Goal: Communication & Community: Answer question/provide support

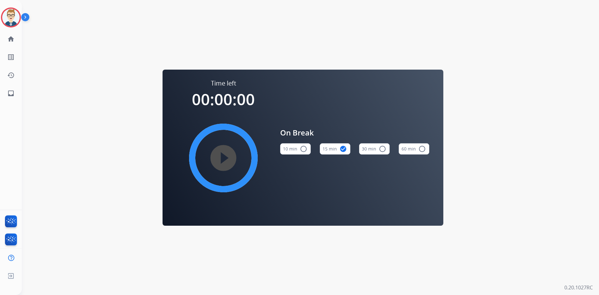
click at [0, 12] on div "[PERSON_NAME] Break Edit Avatar Agent: [PERSON_NAME] Profile: Multi Skill ALL" at bounding box center [11, 17] width 22 height 20
click at [13, 15] on img at bounding box center [10, 17] width 17 height 17
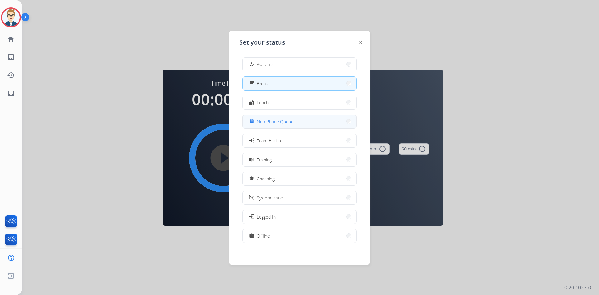
click at [282, 118] on div "assignment Non-Phone Queue" at bounding box center [271, 121] width 46 height 7
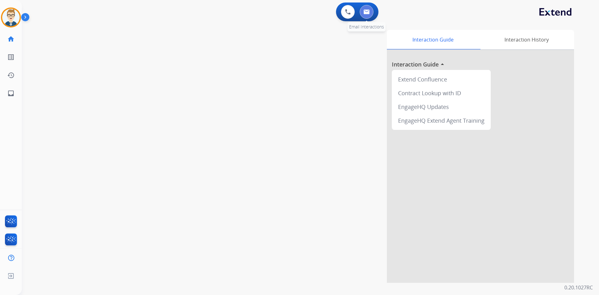
click at [369, 7] on button at bounding box center [367, 12] width 14 height 14
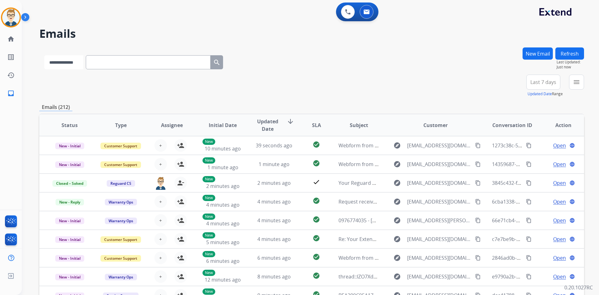
click at [78, 60] on select "**********" at bounding box center [63, 62] width 39 height 14
select select "**********"
click at [44, 55] on select "**********" at bounding box center [63, 62] width 39 height 14
click at [132, 59] on input "text" at bounding box center [148, 62] width 125 height 14
paste input "**********"
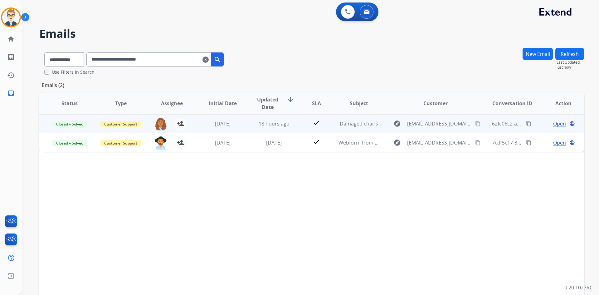
click at [248, 121] on td "18 hours ago" at bounding box center [269, 123] width 51 height 19
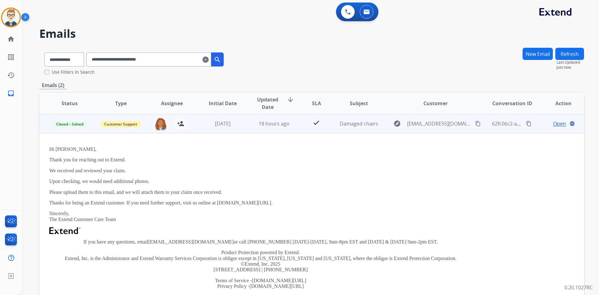
click at [553, 123] on span "Open" at bounding box center [559, 123] width 13 height 7
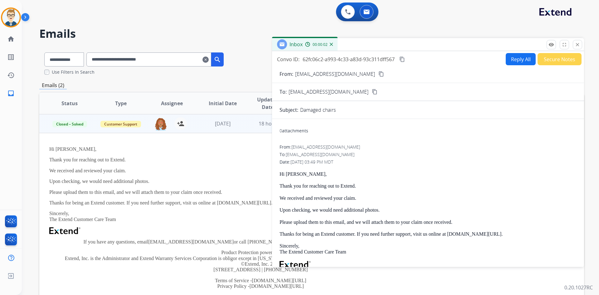
click at [400, 58] on mat-icon "content_copy" at bounding box center [402, 59] width 6 height 6
click at [194, 124] on td "[DATE]" at bounding box center [218, 123] width 51 height 19
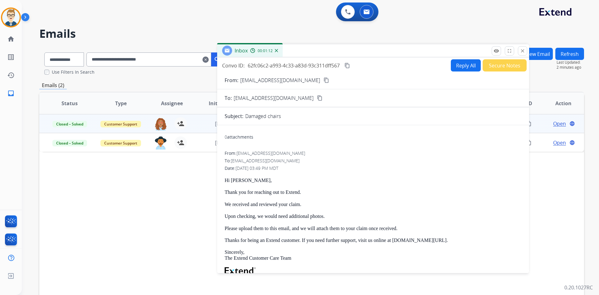
drag, startPoint x: 416, startPoint y: 44, endPoint x: 361, endPoint y: 50, distance: 55.3
click at [361, 50] on div "Inbox 00:01:12" at bounding box center [373, 50] width 312 height 13
click at [522, 51] on mat-icon "close" at bounding box center [523, 51] width 6 height 6
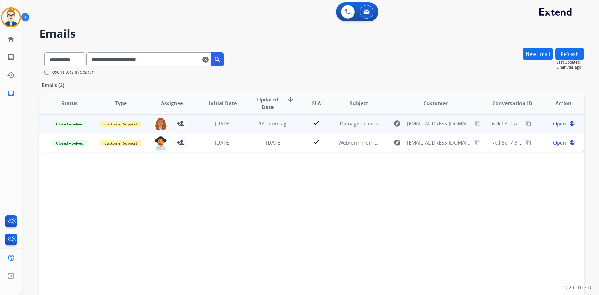
click at [526, 124] on mat-icon "content_copy" at bounding box center [529, 124] width 6 height 6
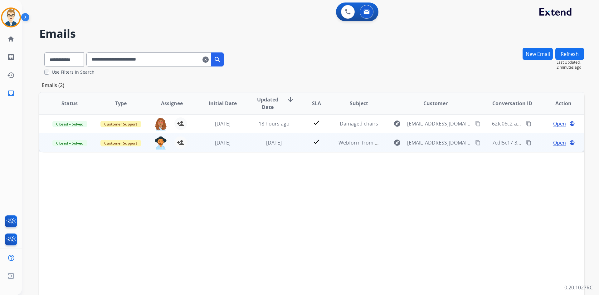
click at [526, 143] on mat-icon "content_copy" at bounding box center [529, 143] width 6 height 6
click at [302, 149] on td "check" at bounding box center [312, 142] width 34 height 19
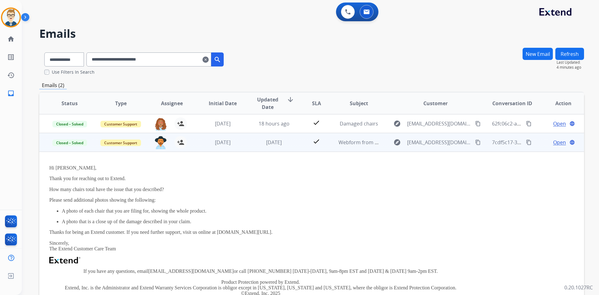
scroll to position [19, 0]
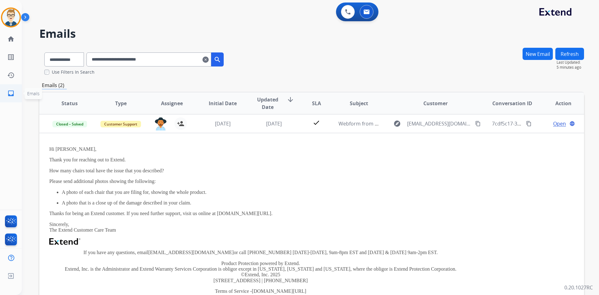
drag, startPoint x: 182, startPoint y: 58, endPoint x: 0, endPoint y: 84, distance: 183.4
click at [0, 84] on div "**********" at bounding box center [299, 147] width 599 height 295
paste input "text"
type input "**********"
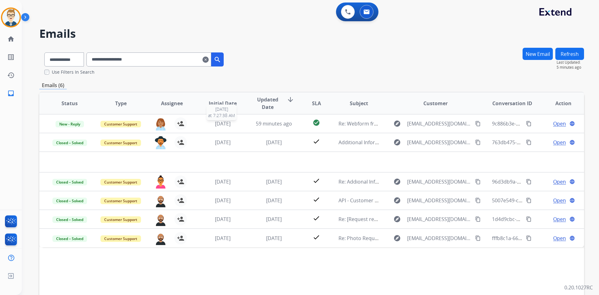
scroll to position [0, 0]
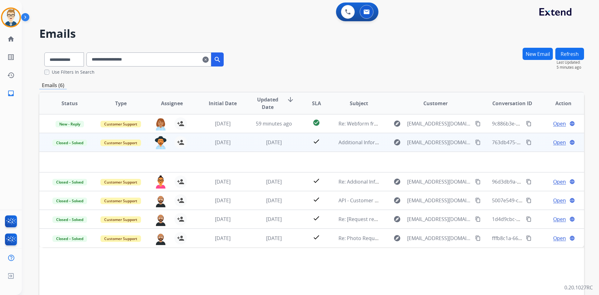
click at [244, 144] on td "[DATE]" at bounding box center [269, 142] width 51 height 19
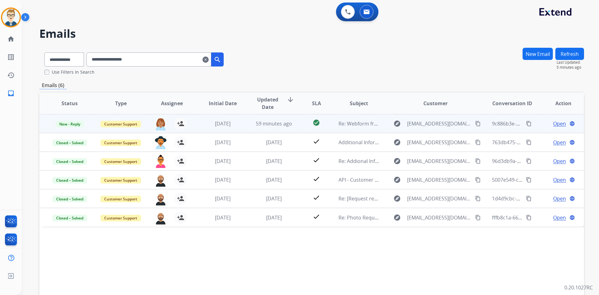
click at [246, 124] on td "59 minutes ago" at bounding box center [269, 123] width 51 height 19
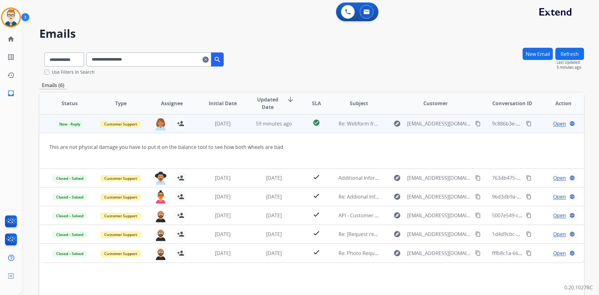
click at [554, 125] on span "Open" at bounding box center [559, 123] width 13 height 7
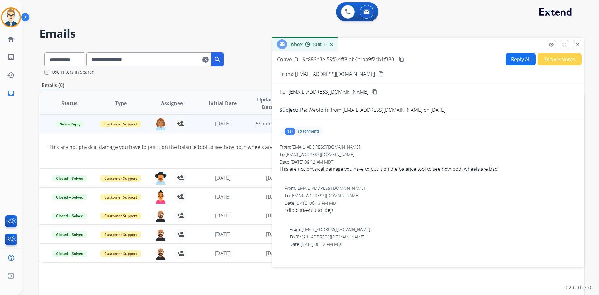
click at [311, 131] on p "attachments" at bounding box center [309, 131] width 22 height 5
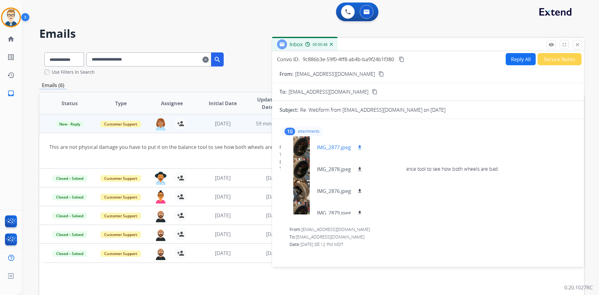
click at [335, 148] on p "IMG_2877.jpeg" at bounding box center [334, 147] width 34 height 7
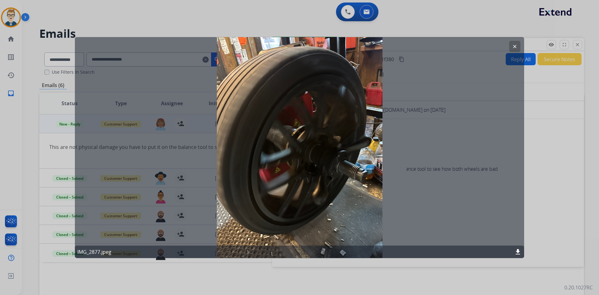
click at [515, 45] on mat-icon "clear" at bounding box center [515, 46] width 6 height 6
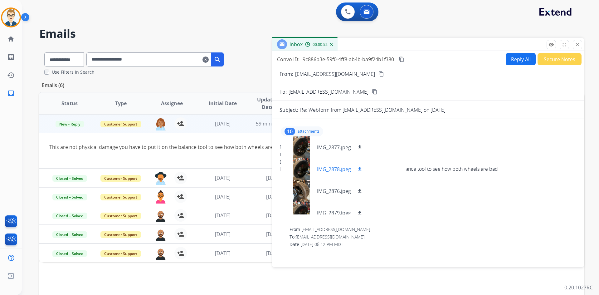
click at [329, 168] on p "IMG_2878.jpeg" at bounding box center [334, 168] width 34 height 7
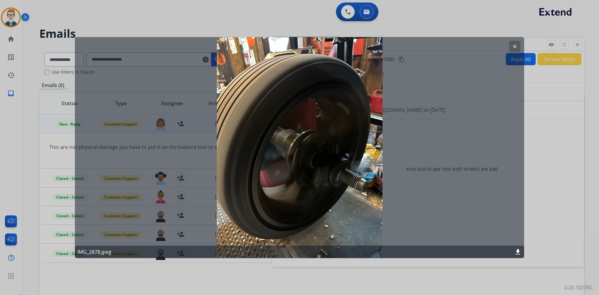
click at [512, 47] on mat-icon "clear" at bounding box center [515, 46] width 6 height 6
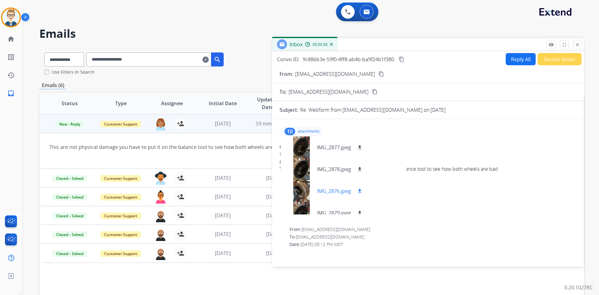
click at [324, 189] on p "IMG_2876.jpeg" at bounding box center [334, 190] width 34 height 7
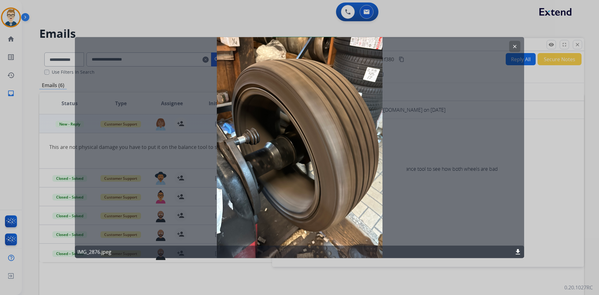
click at [515, 46] on mat-icon "clear" at bounding box center [515, 46] width 6 height 6
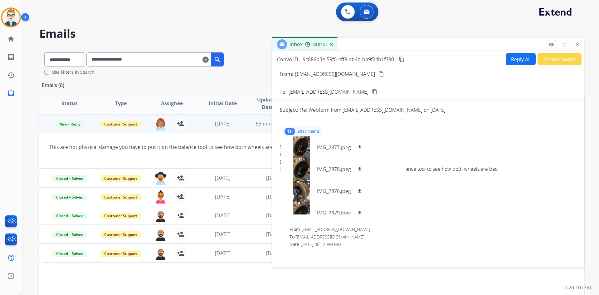
click at [309, 130] on p "attachments" at bounding box center [309, 131] width 22 height 5
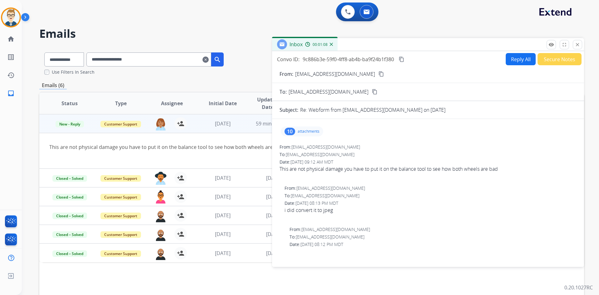
click at [308, 130] on p "attachments" at bounding box center [309, 131] width 22 height 5
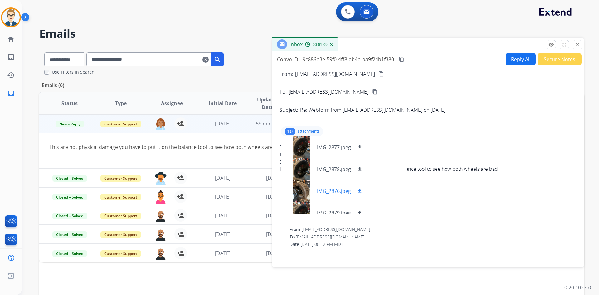
click at [339, 192] on p "IMG_2876.jpeg" at bounding box center [334, 190] width 34 height 7
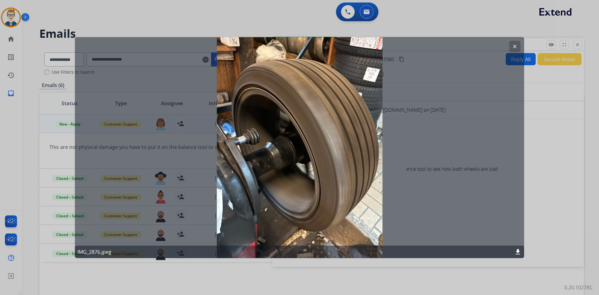
click at [513, 47] on mat-icon "clear" at bounding box center [515, 46] width 6 height 6
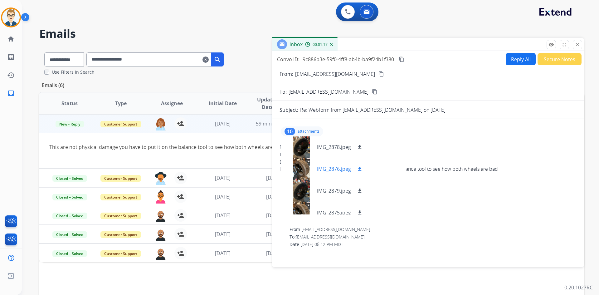
scroll to position [31, 0]
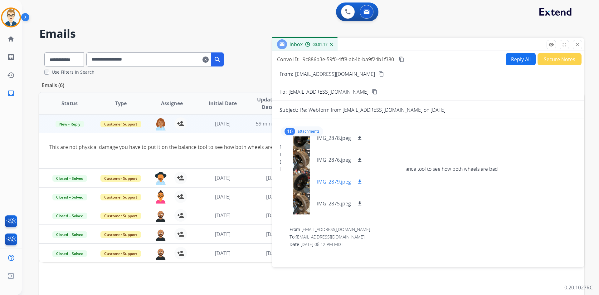
click at [333, 180] on p "IMG_2879.jpeg" at bounding box center [334, 181] width 34 height 7
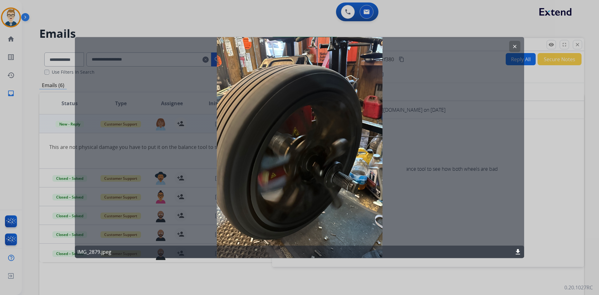
drag, startPoint x: 515, startPoint y: 43, endPoint x: 505, endPoint y: 48, distance: 11.2
click at [515, 44] on mat-icon "clear" at bounding box center [515, 46] width 6 height 6
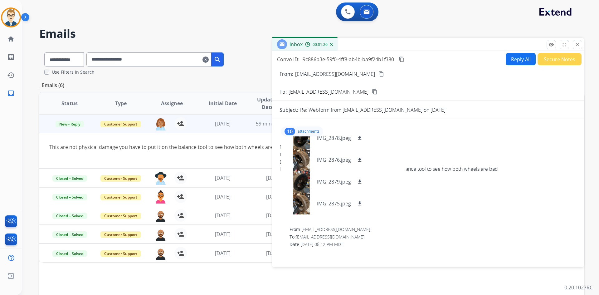
click at [310, 128] on div "10 attachments IMG_2877.jpeg download IMG_2878.jpeg download IMG_2876.jpeg down…" at bounding box center [302, 131] width 42 height 10
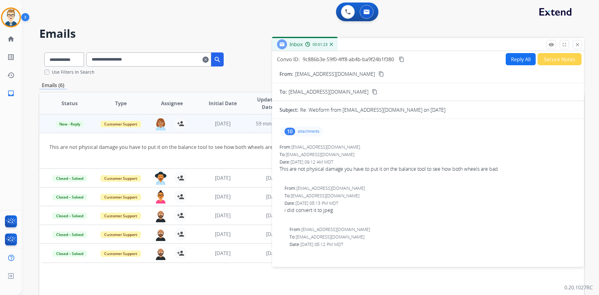
click at [378, 74] on mat-icon "content_copy" at bounding box center [381, 74] width 6 height 6
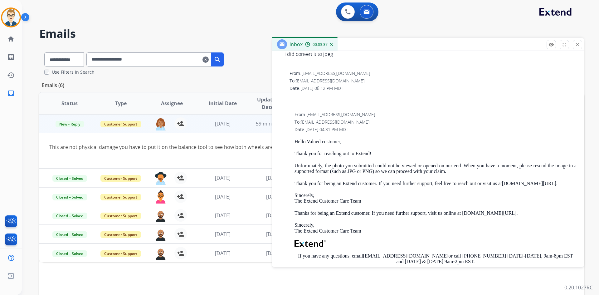
scroll to position [0, 0]
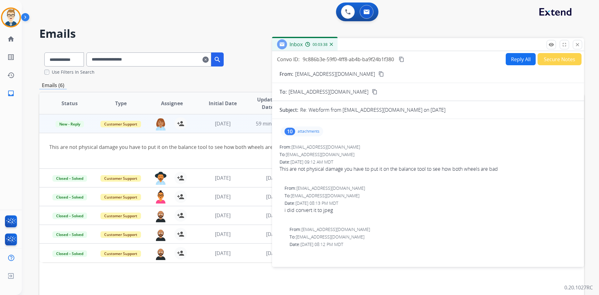
click at [301, 132] on p "attachments" at bounding box center [309, 131] width 22 height 5
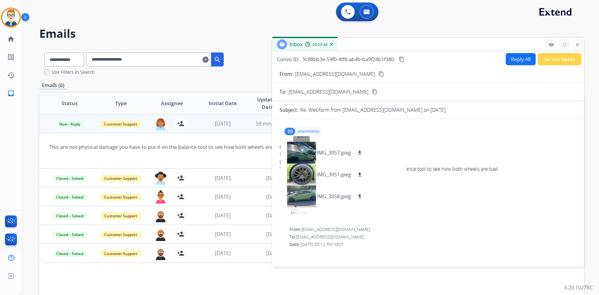
scroll to position [140, 0]
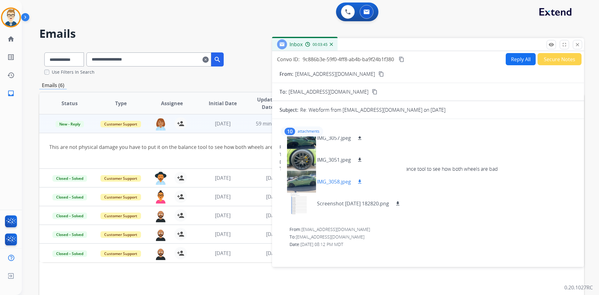
click at [310, 180] on div at bounding box center [301, 182] width 31 height 22
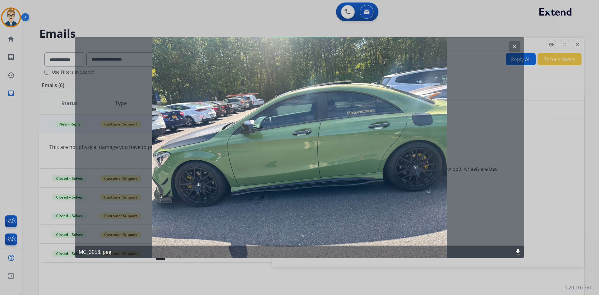
click at [518, 254] on mat-icon "download" at bounding box center [517, 251] width 7 height 7
click at [518, 44] on button "clear" at bounding box center [514, 46] width 11 height 11
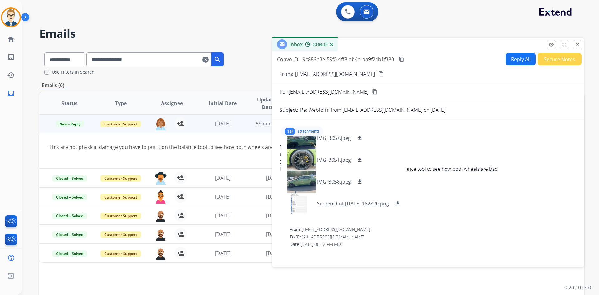
click at [308, 132] on p "attachments" at bounding box center [309, 131] width 22 height 5
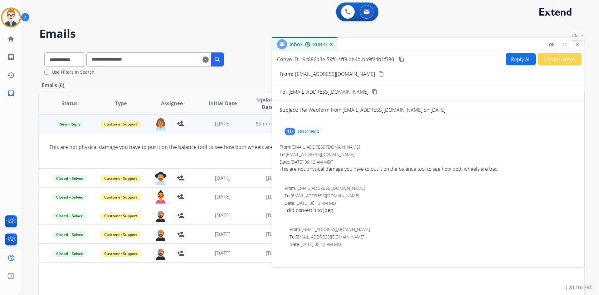
click at [577, 44] on mat-icon "close" at bounding box center [578, 45] width 6 height 6
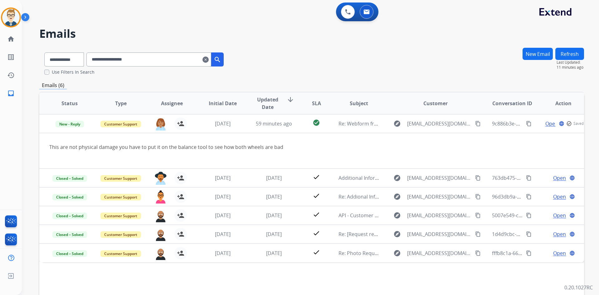
click at [569, 51] on button "Refresh" at bounding box center [569, 54] width 29 height 12
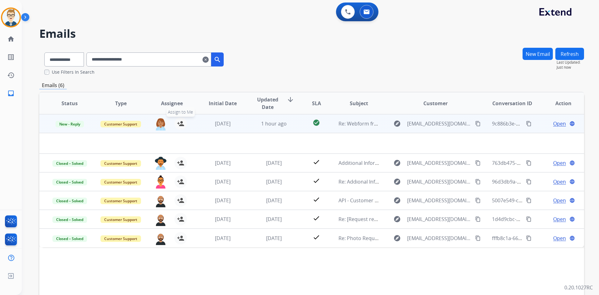
click at [183, 123] on button "person_add Assign to Me" at bounding box center [180, 123] width 12 height 12
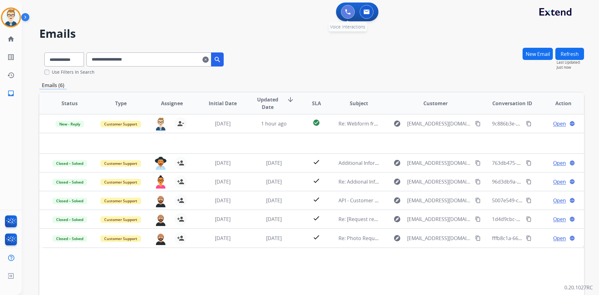
click at [343, 11] on button at bounding box center [348, 12] width 14 height 14
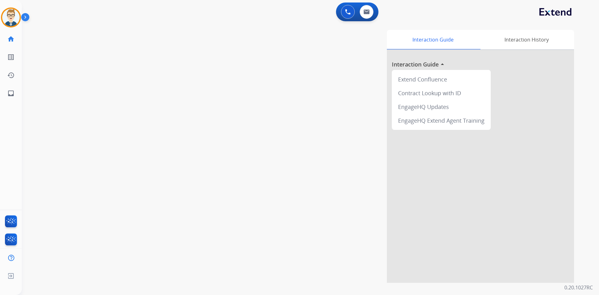
click at [343, 11] on button at bounding box center [348, 12] width 14 height 14
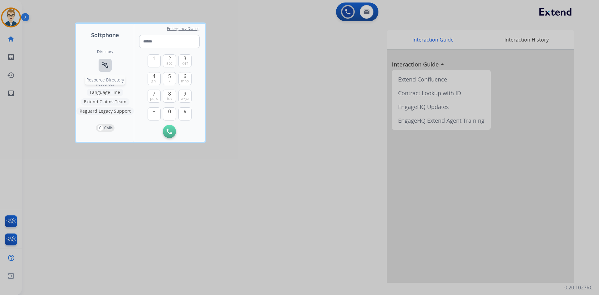
click at [102, 66] on mat-icon "connect_without_contact" at bounding box center [104, 64] width 7 height 7
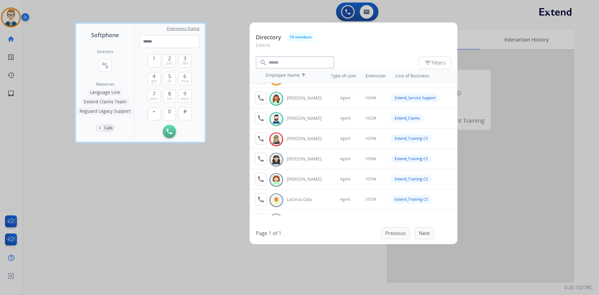
scroll to position [94, 0]
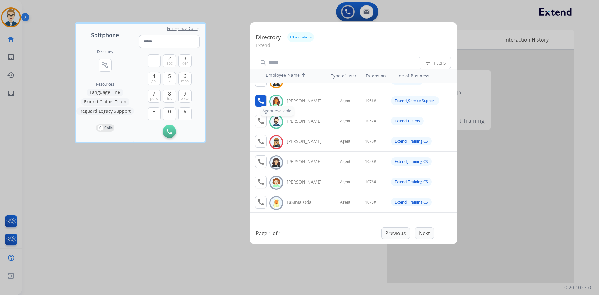
click at [262, 101] on mat-icon "call" at bounding box center [260, 100] width 7 height 7
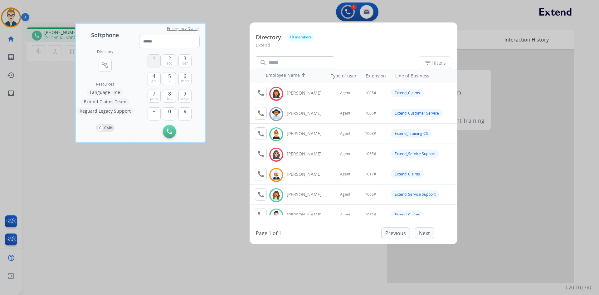
click at [150, 59] on button "1" at bounding box center [154, 60] width 13 height 13
click at [172, 114] on button "0" at bounding box center [169, 113] width 13 height 13
click at [183, 75] on span "6" at bounding box center [184, 75] width 3 height 7
click at [188, 115] on button "#" at bounding box center [184, 113] width 13 height 13
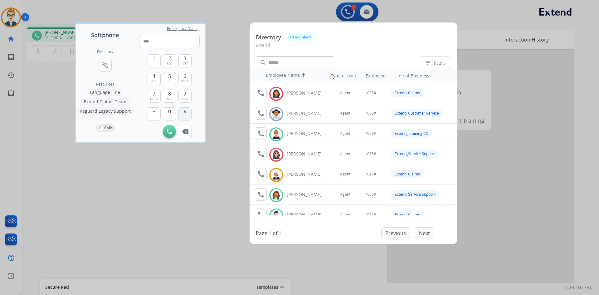
type input "*****"
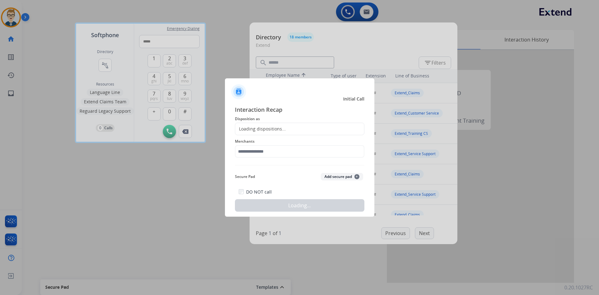
click at [112, 194] on div at bounding box center [299, 147] width 599 height 295
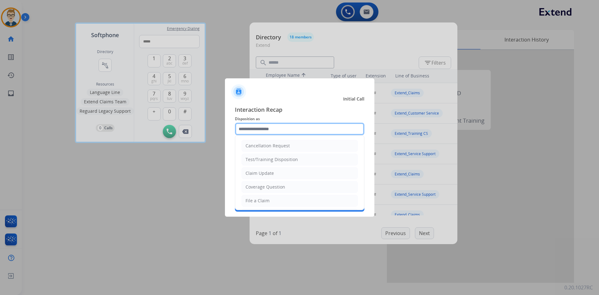
click at [280, 132] on input "text" at bounding box center [299, 129] width 129 height 12
click at [273, 171] on li "Claim Update" at bounding box center [299, 173] width 116 height 12
type input "**********"
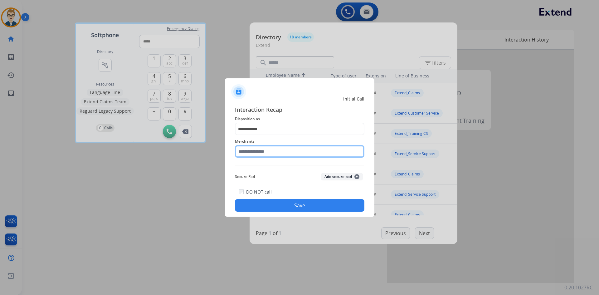
click at [267, 156] on input "text" at bounding box center [299, 151] width 129 height 12
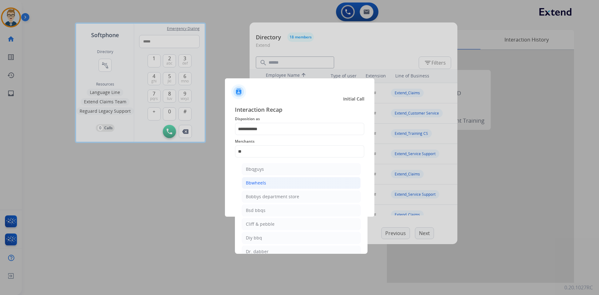
click at [275, 185] on li "Bbwheels" at bounding box center [301, 183] width 119 height 12
type input "********"
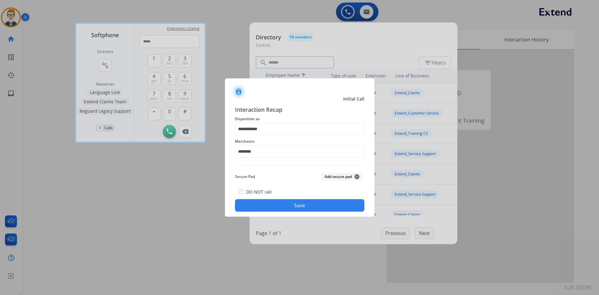
click at [284, 201] on button "Save" at bounding box center [299, 205] width 129 height 12
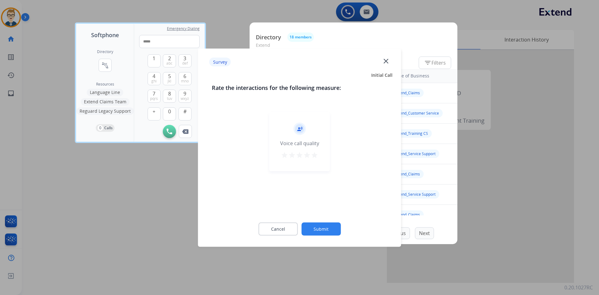
click at [317, 158] on mat-icon "star" at bounding box center [314, 154] width 7 height 7
click at [324, 231] on button "Submit" at bounding box center [320, 228] width 39 height 13
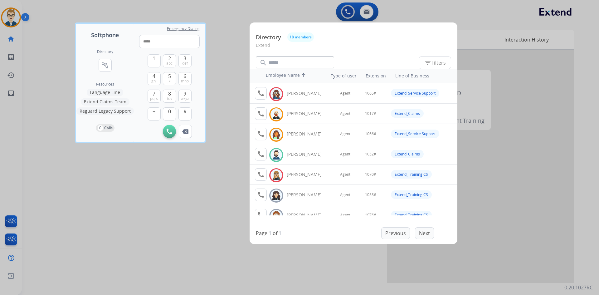
scroll to position [62, 0]
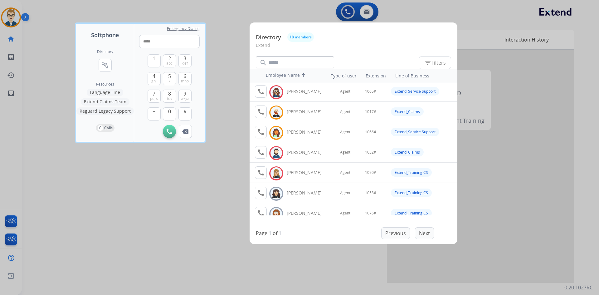
click at [94, 225] on div at bounding box center [299, 147] width 599 height 295
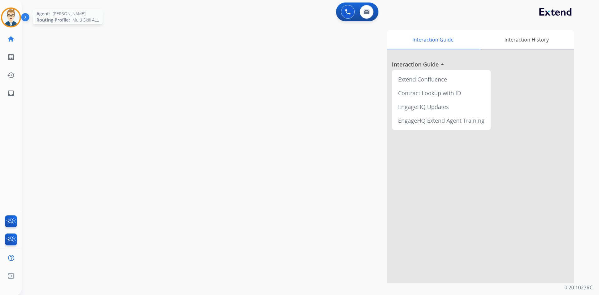
click at [18, 22] on img at bounding box center [10, 17] width 17 height 17
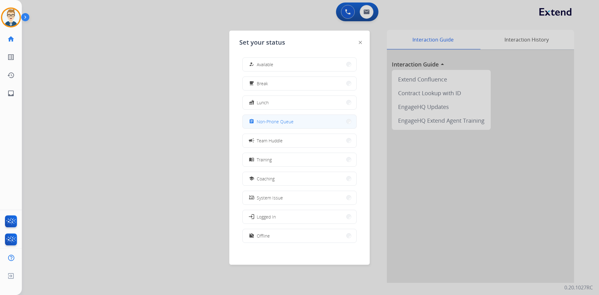
click at [277, 119] on span "Non-Phone Queue" at bounding box center [275, 121] width 37 height 7
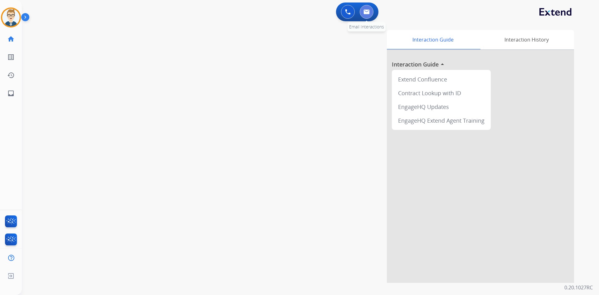
click at [366, 15] on button at bounding box center [367, 12] width 14 height 14
select select "**********"
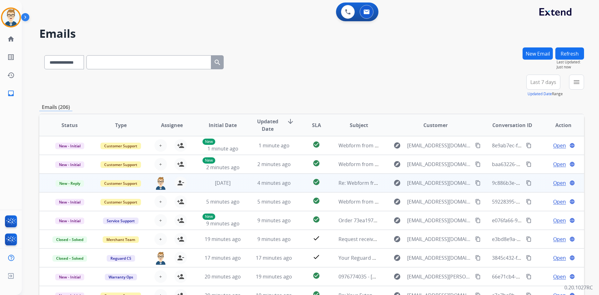
click at [248, 181] on td "4 minutes ago" at bounding box center [269, 182] width 51 height 19
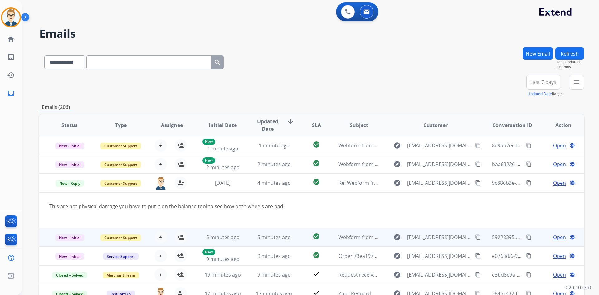
scroll to position [36, 0]
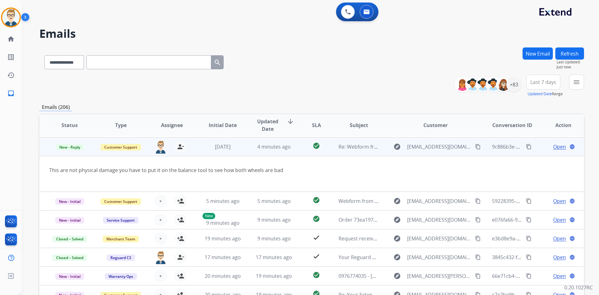
drag, startPoint x: 282, startPoint y: 170, endPoint x: 46, endPoint y: 172, distance: 236.5
click at [46, 172] on td "This are not physical damage you have to put it on the balance tool to see how …" at bounding box center [260, 174] width 443 height 36
copy div "This are not physical damage you have to put it on the balance tool to see how …"
click at [283, 171] on div "This are not physical damage you have to put it on the balance tool to see how …" at bounding box center [260, 169] width 423 height 7
click at [526, 146] on mat-icon "content_copy" at bounding box center [529, 147] width 6 height 6
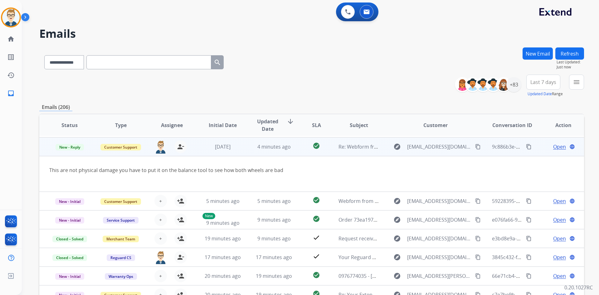
click at [554, 143] on span "Open" at bounding box center [559, 146] width 13 height 7
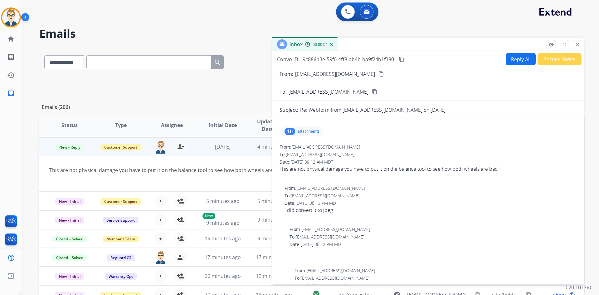
click at [509, 60] on button "Reply All" at bounding box center [521, 59] width 30 height 12
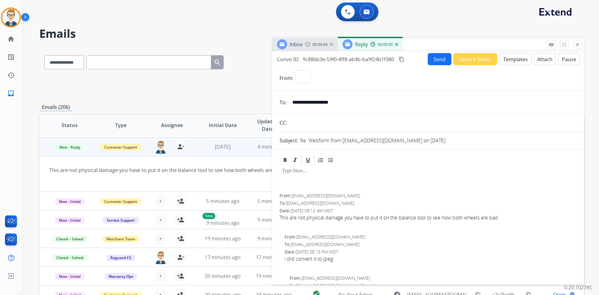
select select "**********"
click at [509, 60] on button "Templates" at bounding box center [516, 59] width 32 height 12
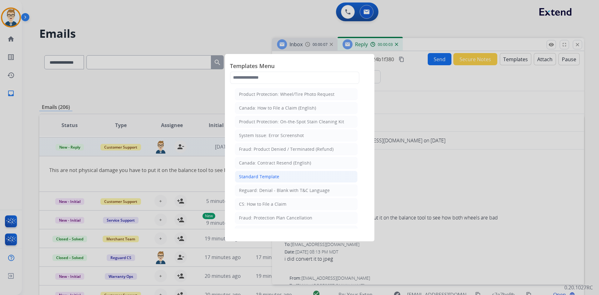
click at [268, 180] on li "Standard Template" at bounding box center [296, 177] width 123 height 12
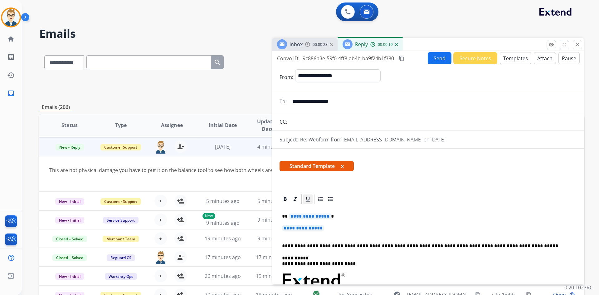
scroll to position [0, 0]
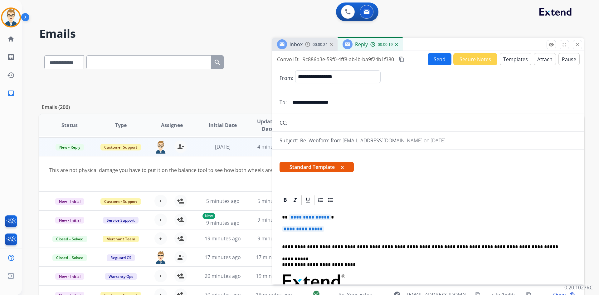
click at [307, 216] on span "**********" at bounding box center [310, 216] width 42 height 5
click at [300, 217] on strong "*******" at bounding box center [298, 217] width 18 height 5
click at [285, 201] on icon at bounding box center [285, 200] width 3 height 4
click at [302, 229] on span "**********" at bounding box center [303, 228] width 42 height 5
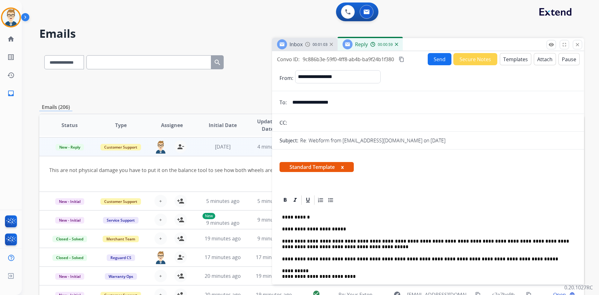
click at [433, 58] on button "Send" at bounding box center [440, 59] width 24 height 12
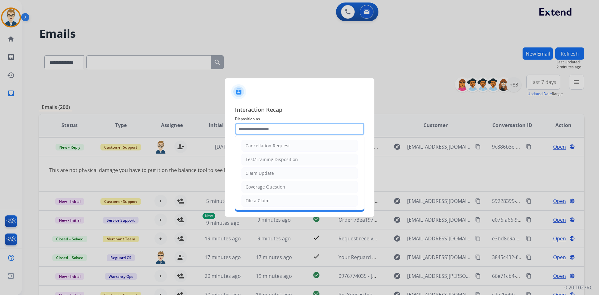
click at [271, 130] on input "text" at bounding box center [299, 129] width 129 height 12
click at [261, 175] on div "Claim Update" at bounding box center [260, 173] width 28 height 6
type input "**********"
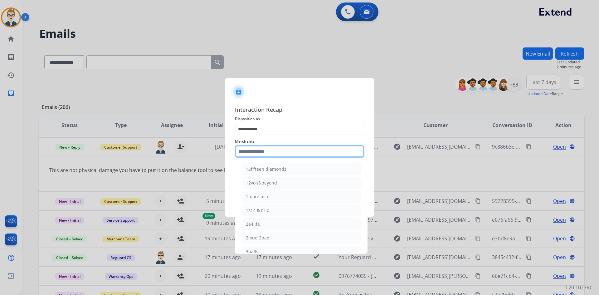
click at [261, 153] on input "text" at bounding box center [299, 151] width 129 height 12
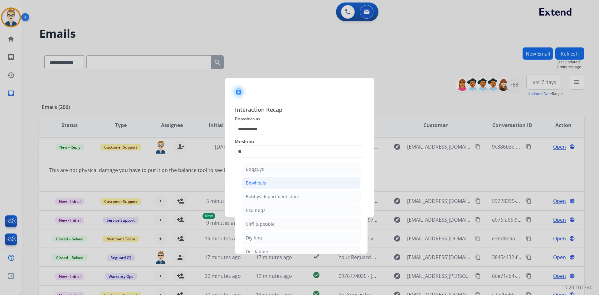
click at [261, 182] on div "Bbwheels" at bounding box center [256, 183] width 20 height 6
type input "********"
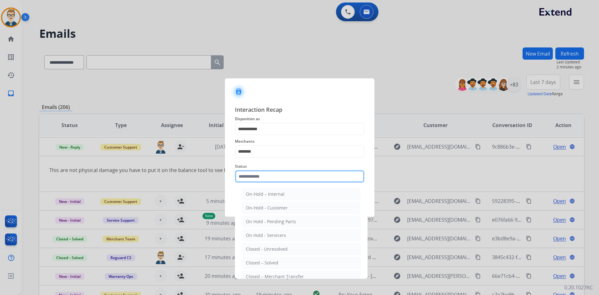
click at [261, 182] on input "text" at bounding box center [299, 176] width 129 height 12
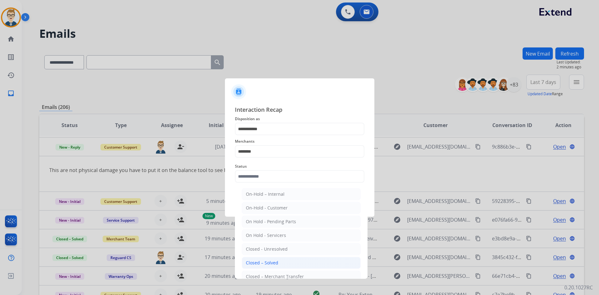
click at [258, 261] on div "Closed – Solved" at bounding box center [262, 263] width 32 height 6
type input "**********"
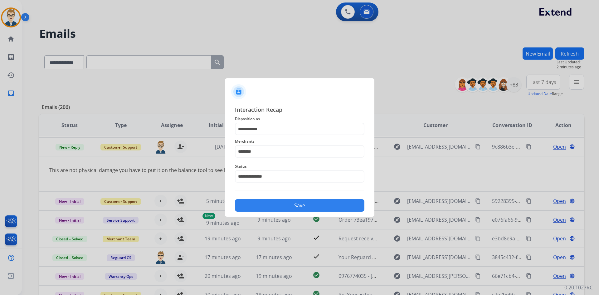
click at [277, 206] on button "Save" at bounding box center [299, 205] width 129 height 12
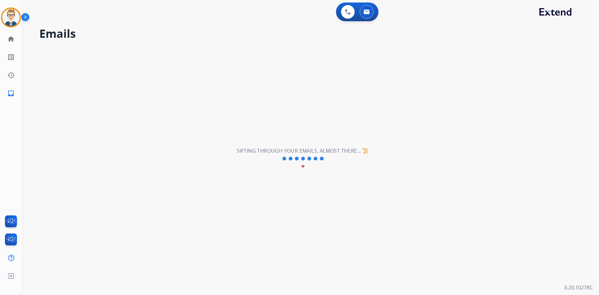
scroll to position [21, 0]
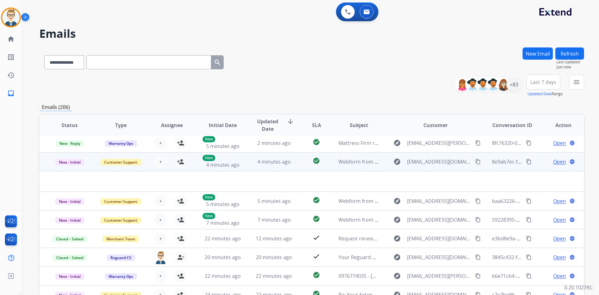
click at [299, 163] on td "check_circle" at bounding box center [312, 161] width 34 height 19
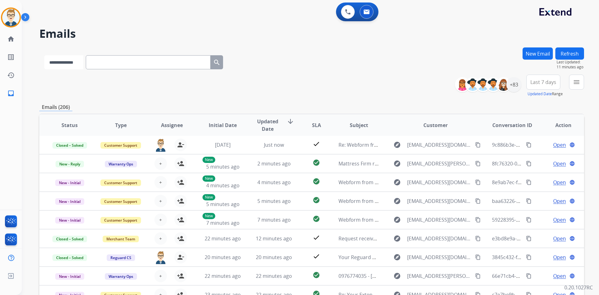
click at [68, 61] on select "**********" at bounding box center [63, 62] width 39 height 14
select select "**********"
click at [44, 55] on select "**********" at bounding box center [63, 62] width 39 height 14
click at [114, 61] on input "text" at bounding box center [148, 62] width 125 height 14
paste input "**********"
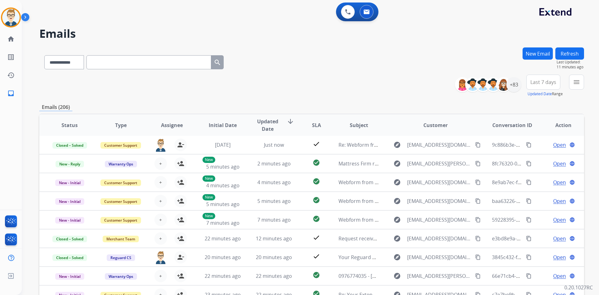
type input "**********"
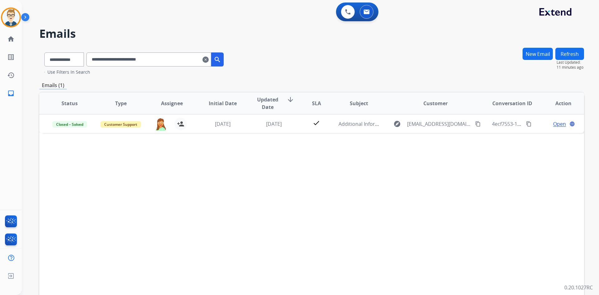
scroll to position [0, 0]
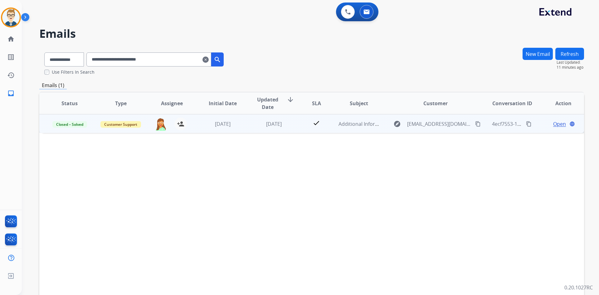
click at [554, 123] on span "Open" at bounding box center [559, 123] width 13 height 7
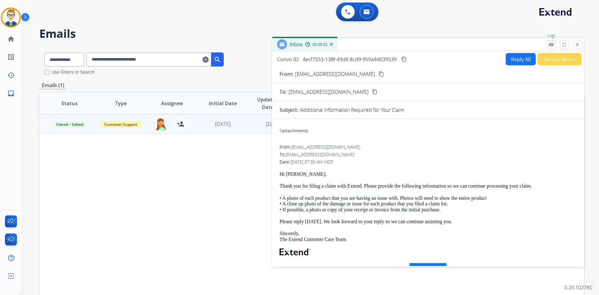
click at [555, 44] on button "remove_red_eye Logs" at bounding box center [551, 44] width 9 height 9
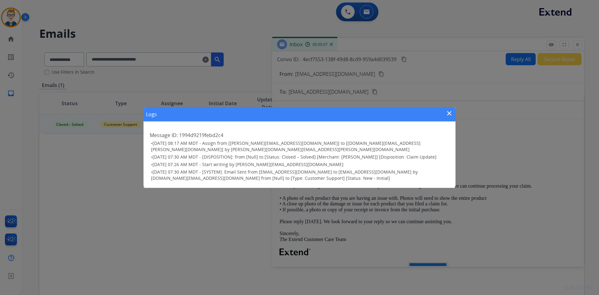
click at [451, 115] on mat-icon "close" at bounding box center [449, 113] width 7 height 7
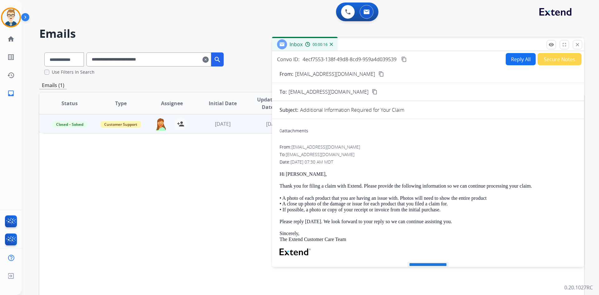
click at [403, 58] on mat-icon "content_copy" at bounding box center [404, 59] width 6 height 6
click at [574, 44] on button "close Close" at bounding box center [577, 44] width 9 height 9
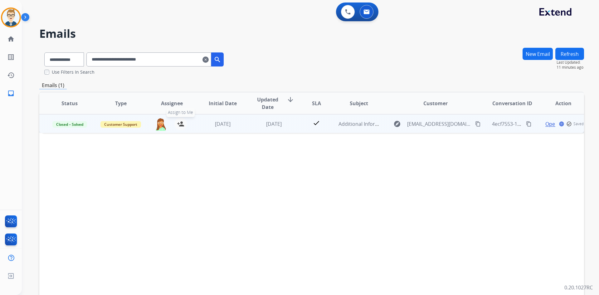
click at [179, 126] on mat-icon "person_add" at bounding box center [180, 123] width 7 height 7
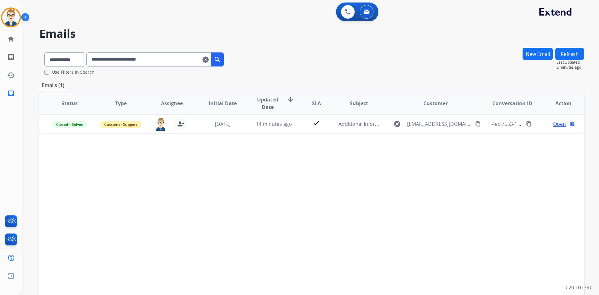
click at [209, 60] on mat-icon "clear" at bounding box center [205, 59] width 6 height 7
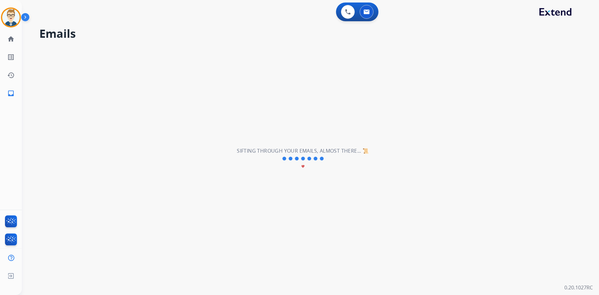
select select "**********"
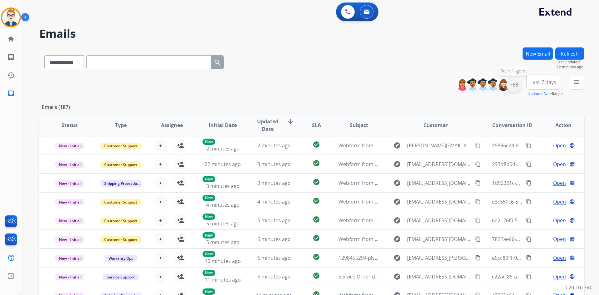
click at [518, 86] on div "+83" at bounding box center [513, 84] width 15 height 15
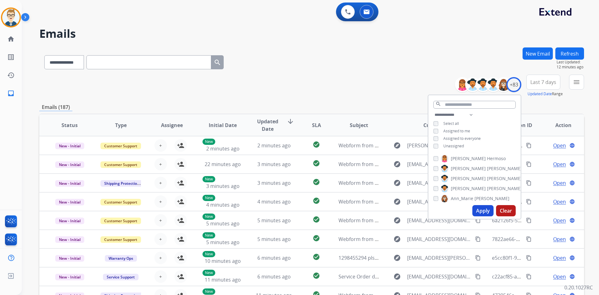
click at [477, 213] on button "Apply" at bounding box center [482, 210] width 21 height 11
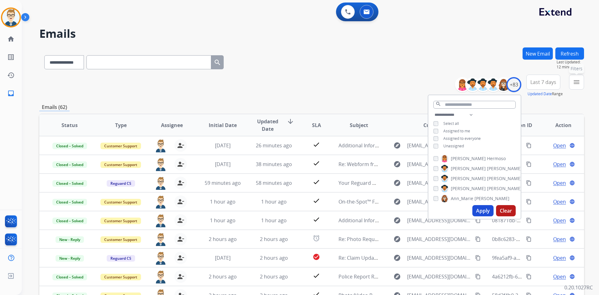
click at [571, 86] on button "menu Filters" at bounding box center [576, 82] width 15 height 15
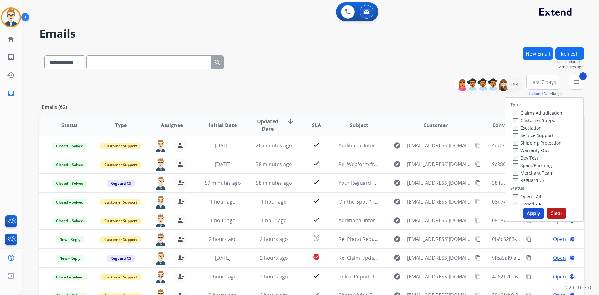
click at [533, 210] on button "Apply" at bounding box center [533, 212] width 21 height 11
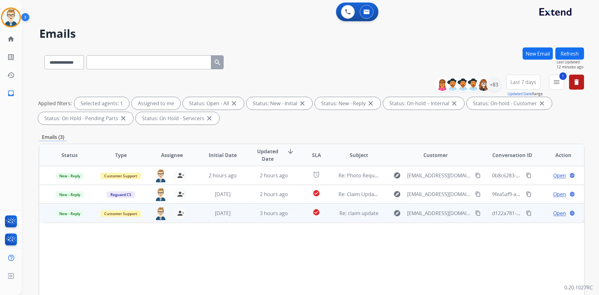
click at [553, 213] on span "Open" at bounding box center [559, 212] width 13 height 7
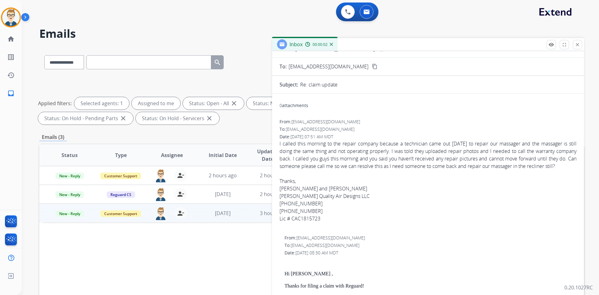
scroll to position [31, 0]
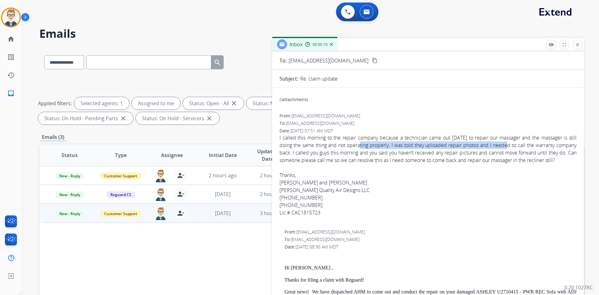
drag, startPoint x: 364, startPoint y: 144, endPoint x: 513, endPoint y: 145, distance: 149.5
click at [513, 145] on span "I called this morning to the repair company because a technician came out [DATE…" at bounding box center [428, 148] width 297 height 29
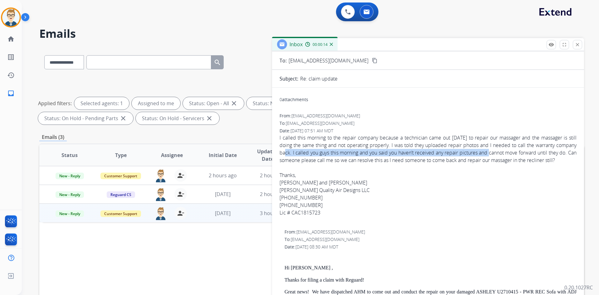
drag, startPoint x: 300, startPoint y: 154, endPoint x: 506, endPoint y: 154, distance: 205.9
click at [506, 154] on span "I called this morning to the repair company because a technician came out [DATE…" at bounding box center [428, 148] width 297 height 29
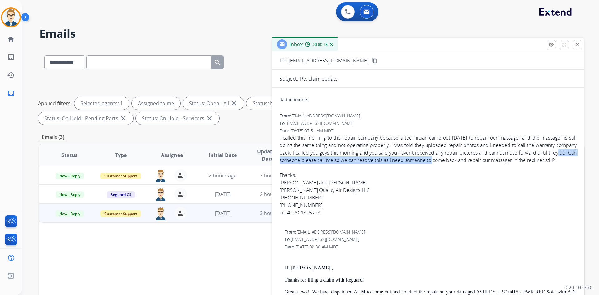
drag, startPoint x: 282, startPoint y: 162, endPoint x: 467, endPoint y: 160, distance: 185.0
click at [467, 160] on span "I called this morning to the repair company because a technician came out [DATE…" at bounding box center [428, 148] width 297 height 29
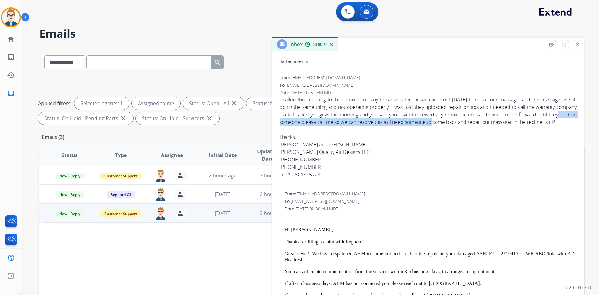
scroll to position [0, 0]
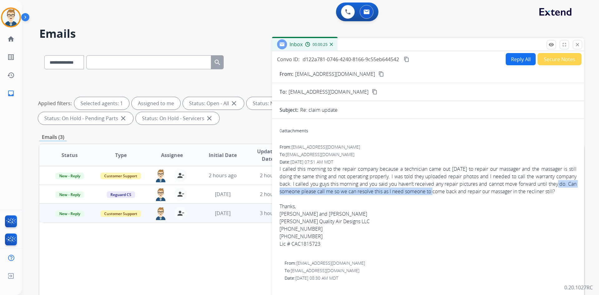
click at [378, 74] on mat-icon "content_copy" at bounding box center [381, 74] width 6 height 6
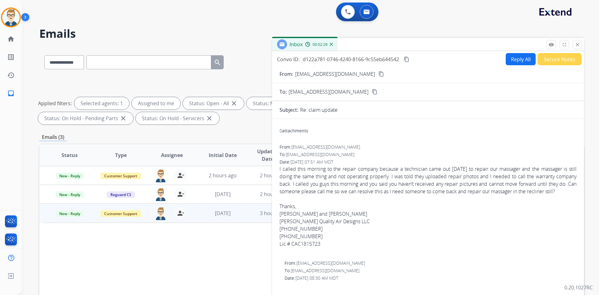
click at [403, 168] on span "I called this morning to the repair company because a technician came out [DATE…" at bounding box center [428, 179] width 297 height 29
click at [506, 59] on button "Reply All" at bounding box center [521, 59] width 30 height 12
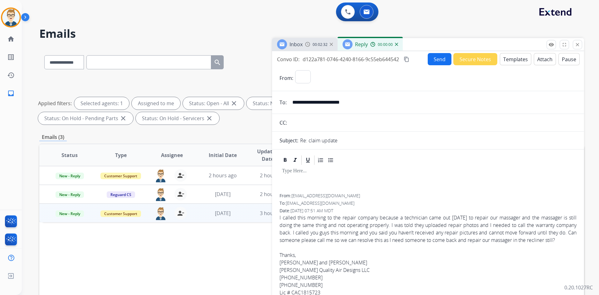
select select "**********"
click at [407, 59] on mat-icon "content_copy" at bounding box center [407, 59] width 6 height 6
click at [514, 54] on button "Templates" at bounding box center [516, 59] width 32 height 12
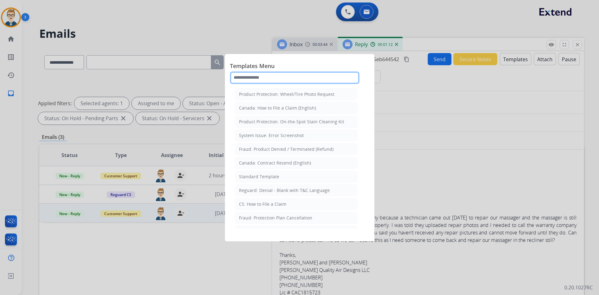
click at [285, 78] on input "text" at bounding box center [294, 77] width 129 height 12
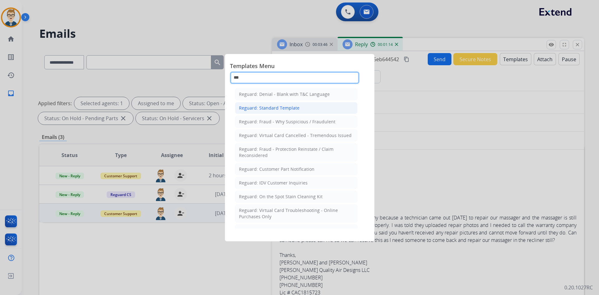
type input "***"
click at [279, 110] on div "Reguard: Standard Template" at bounding box center [269, 108] width 61 height 6
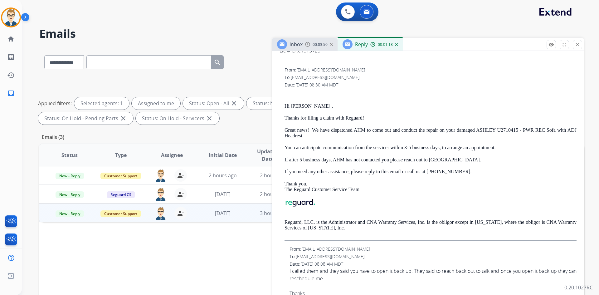
scroll to position [374, 0]
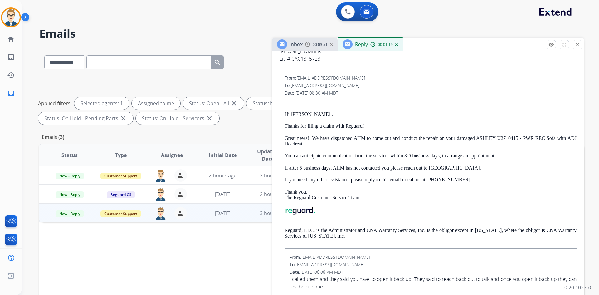
click at [293, 117] on p "Hi [PERSON_NAME] ," at bounding box center [431, 114] width 292 height 6
copy p "[PERSON_NAME]"
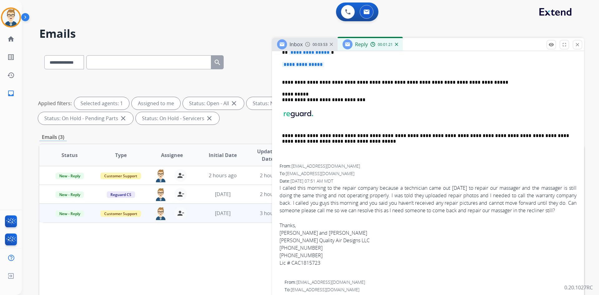
scroll to position [125, 0]
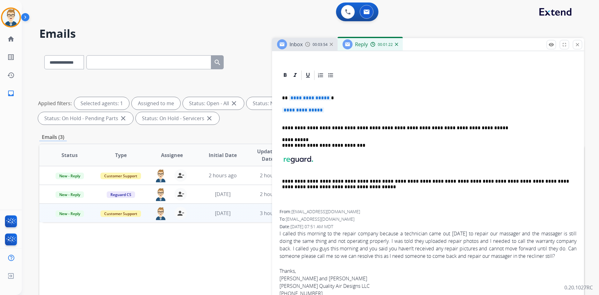
click at [303, 97] on span "**********" at bounding box center [310, 97] width 42 height 5
paste div
click at [301, 110] on span "**********" at bounding box center [303, 109] width 42 height 5
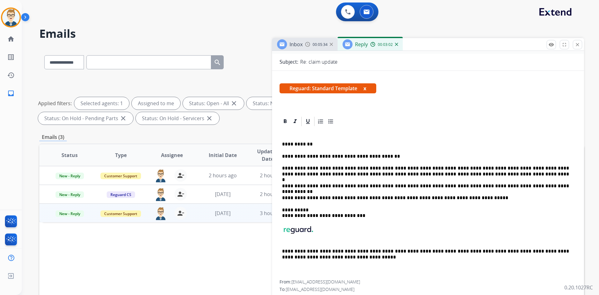
scroll to position [0, 0]
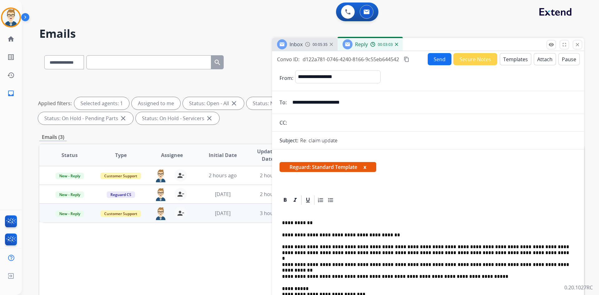
click at [434, 56] on button "Send" at bounding box center [440, 59] width 24 height 12
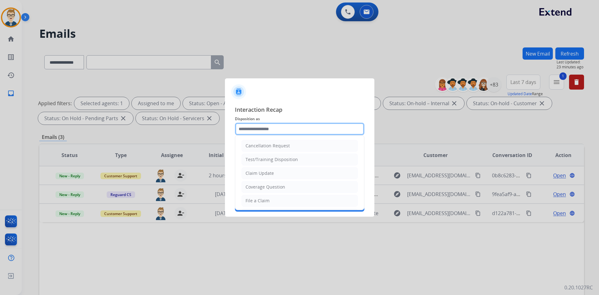
click at [292, 131] on input "text" at bounding box center [299, 129] width 129 height 12
click at [276, 173] on li "Claim Update" at bounding box center [299, 173] width 116 height 12
type input "**********"
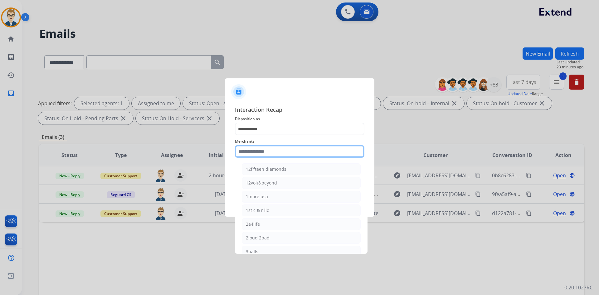
click at [280, 146] on input "text" at bounding box center [299, 151] width 129 height 12
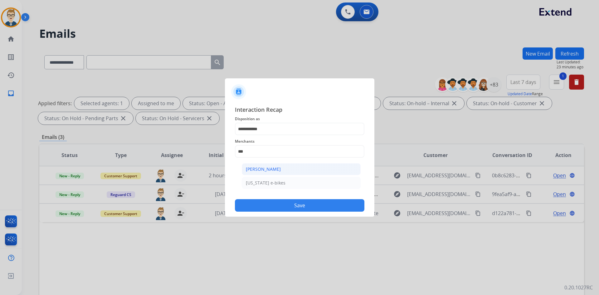
click at [276, 171] on div "[PERSON_NAME]" at bounding box center [263, 169] width 35 height 6
type input "**********"
click at [276, 175] on input "text" at bounding box center [299, 176] width 129 height 12
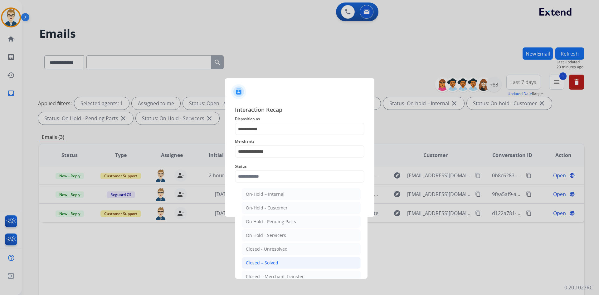
click at [267, 262] on div "Closed – Solved" at bounding box center [262, 263] width 32 height 6
type input "**********"
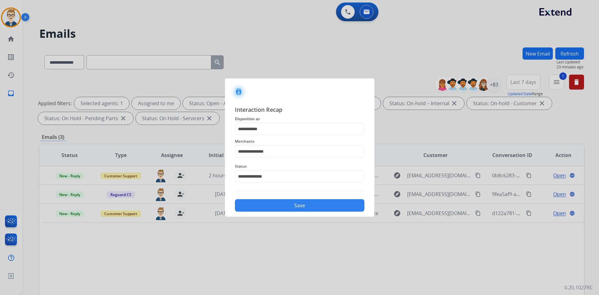
click at [281, 202] on button "Save" at bounding box center [299, 205] width 129 height 12
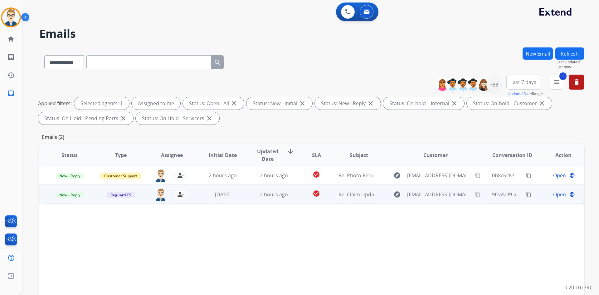
click at [296, 196] on td "check_circle" at bounding box center [312, 194] width 34 height 19
click at [553, 193] on span "Open" at bounding box center [559, 193] width 13 height 7
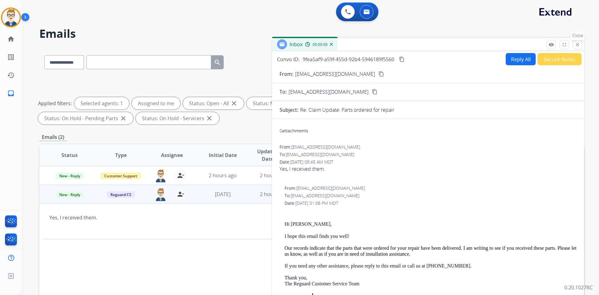
click at [580, 41] on button "close Close" at bounding box center [577, 44] width 9 height 9
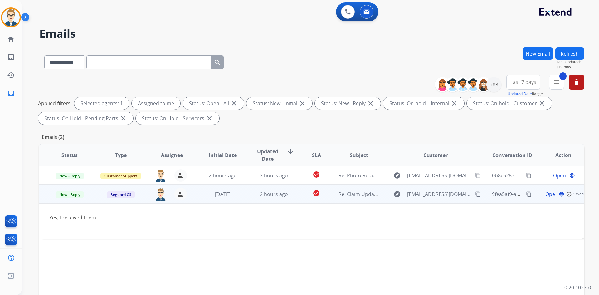
click at [301, 191] on td "check_circle" at bounding box center [312, 194] width 34 height 19
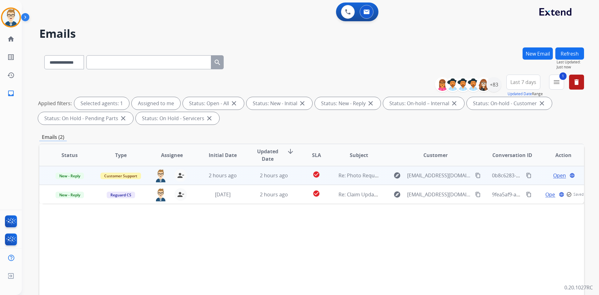
click at [300, 174] on td "check_circle" at bounding box center [312, 175] width 34 height 19
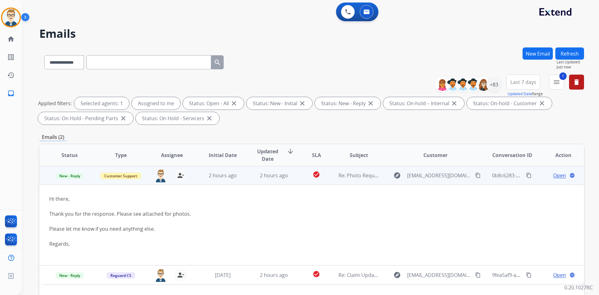
click at [300, 174] on td "check_circle" at bounding box center [312, 175] width 34 height 19
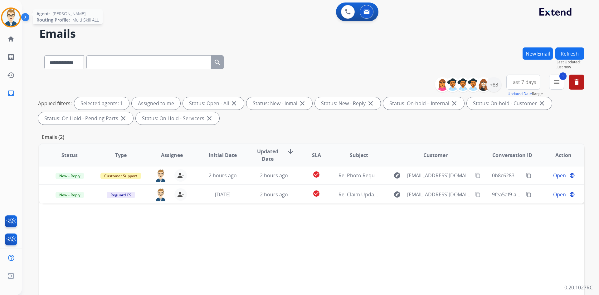
click at [7, 23] on img at bounding box center [10, 17] width 17 height 17
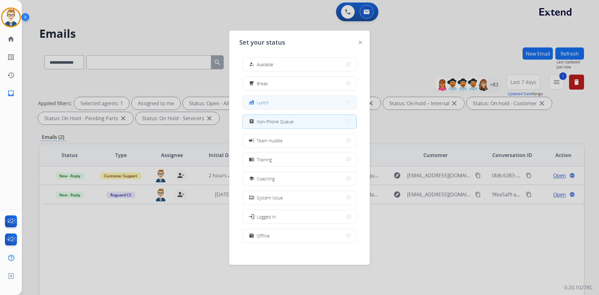
click at [277, 103] on button "fastfood Lunch" at bounding box center [300, 102] width 114 height 13
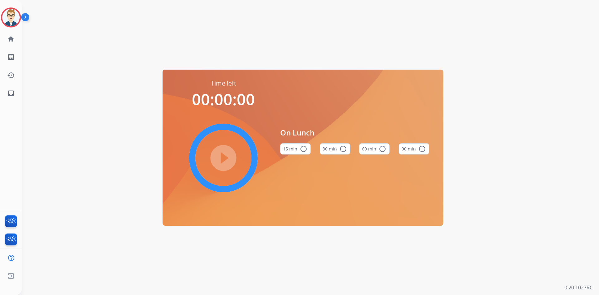
click at [366, 144] on button "60 min radio_button_unchecked" at bounding box center [374, 148] width 31 height 11
click at [220, 160] on mat-icon "play_circle_filled" at bounding box center [223, 157] width 7 height 7
